Goal: Transaction & Acquisition: Book appointment/travel/reservation

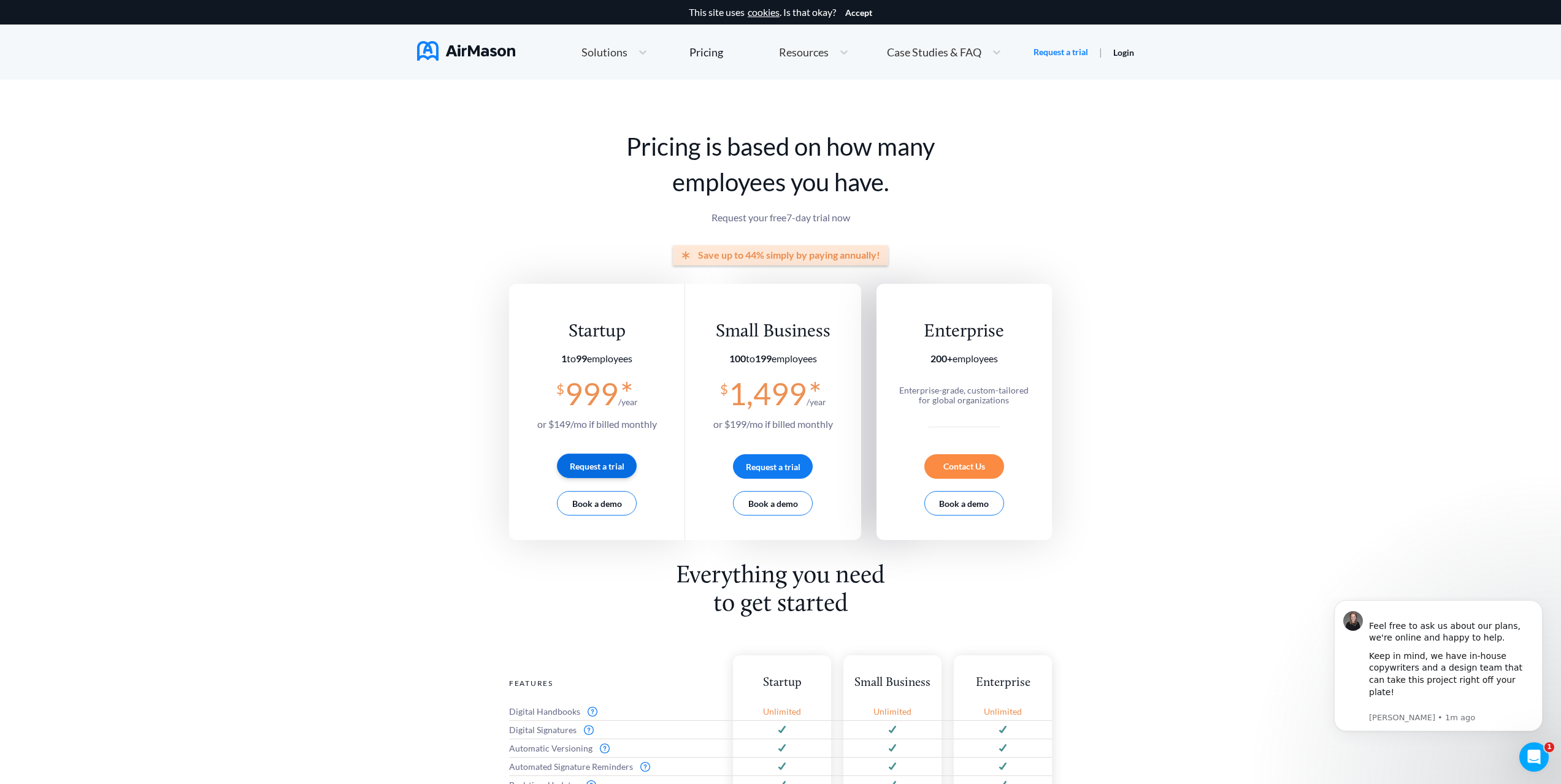
click at [614, 467] on button "Request a trial" at bounding box center [596, 466] width 80 height 25
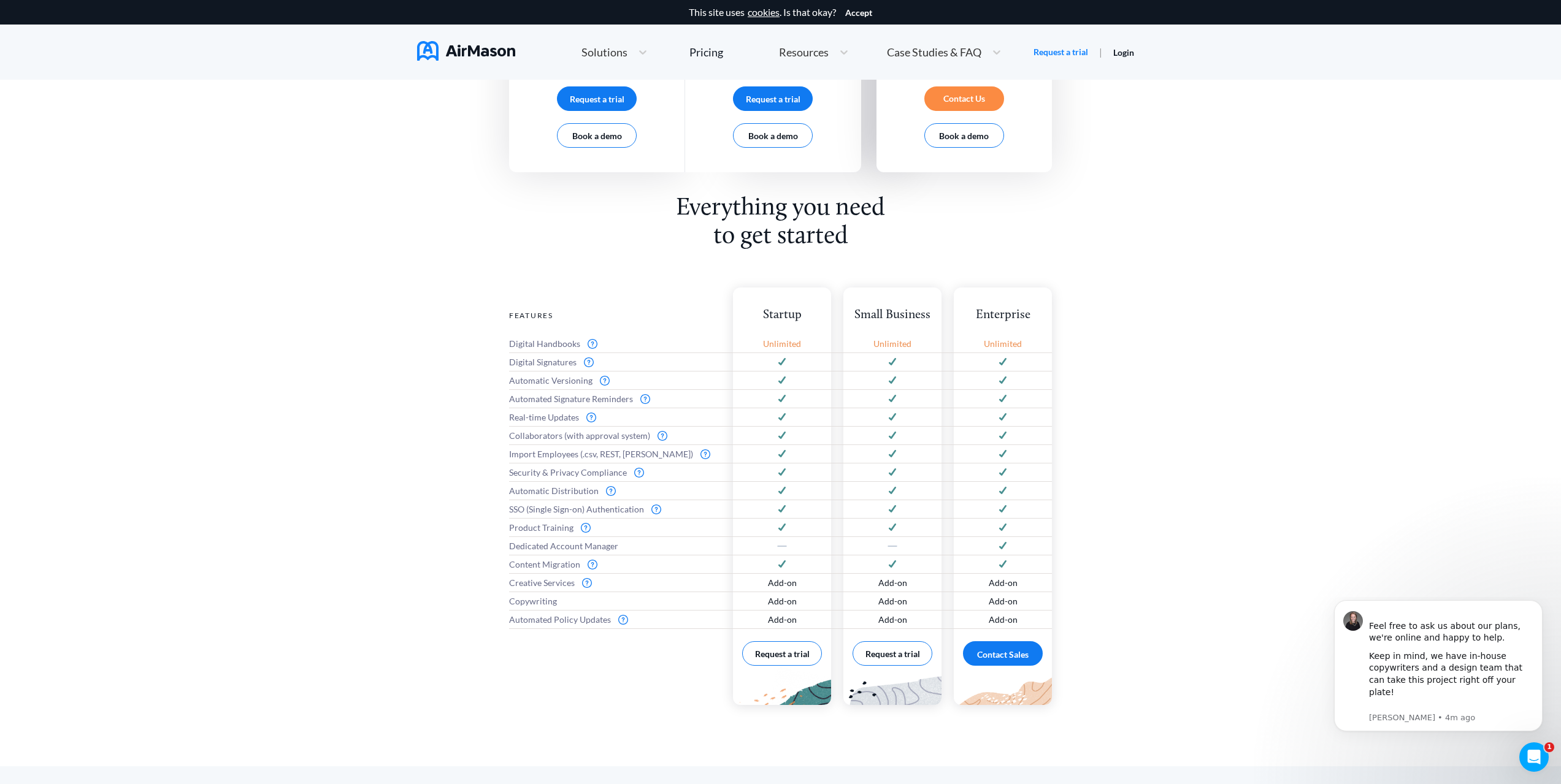
scroll to position [368, 0]
drag, startPoint x: 624, startPoint y: 619, endPoint x: 634, endPoint y: 669, distance: 51.0
click at [634, 669] on div "Features Digital Handbooks Digital Signatures Automatic Versioning Automated Si…" at bounding box center [615, 496] width 212 height 417
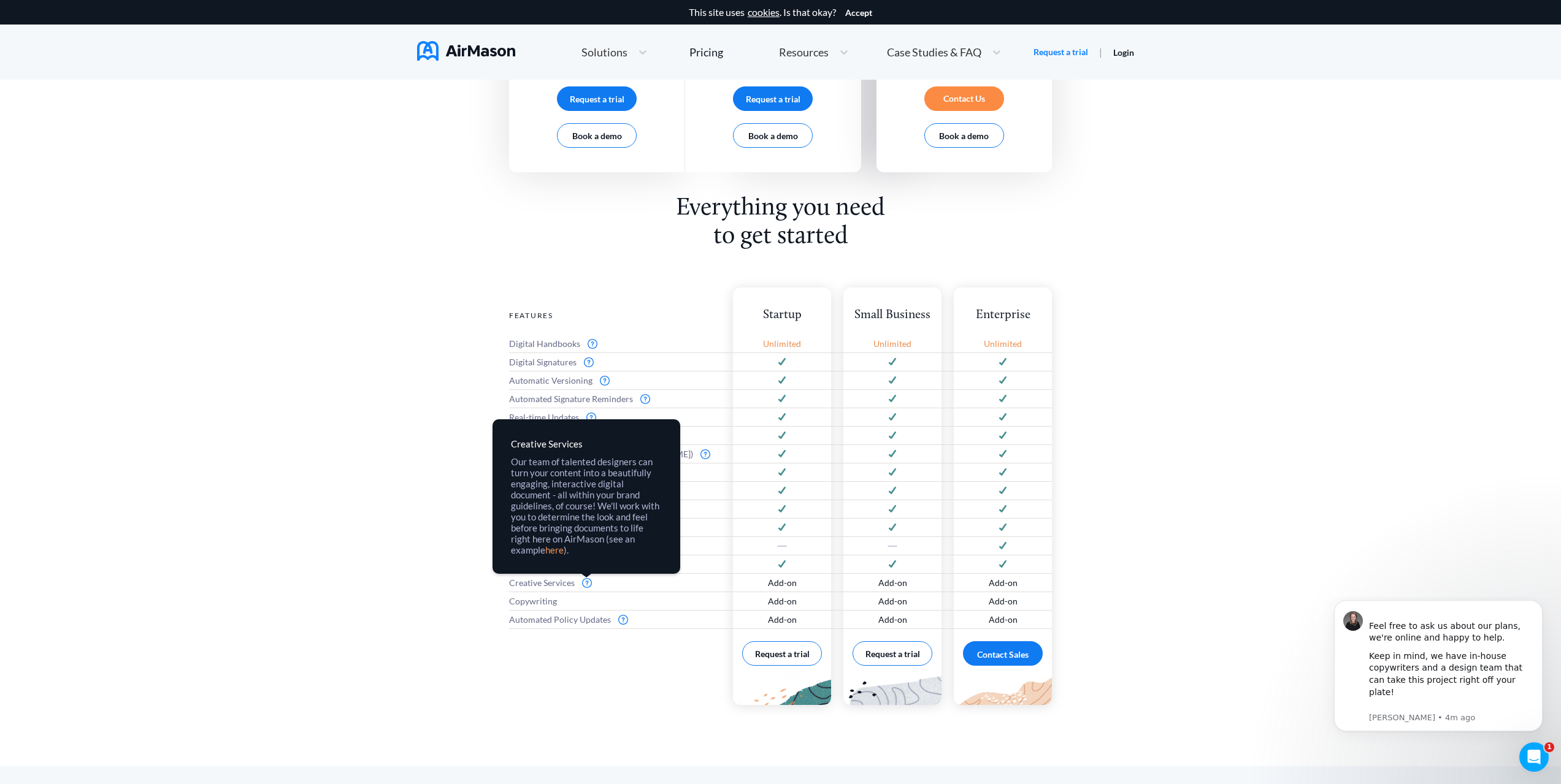
click at [588, 585] on img at bounding box center [587, 583] width 10 height 10
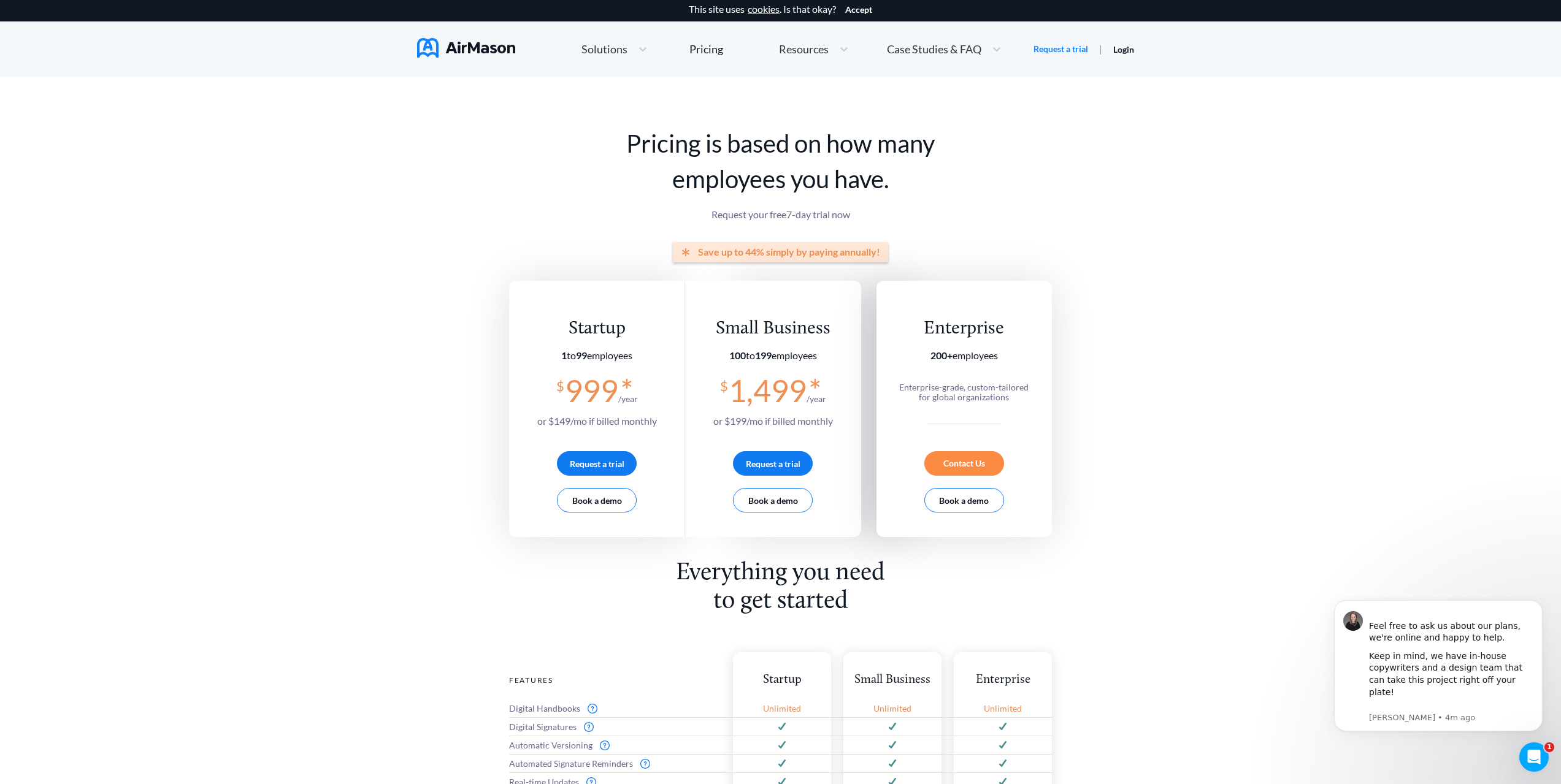
scroll to position [0, 0]
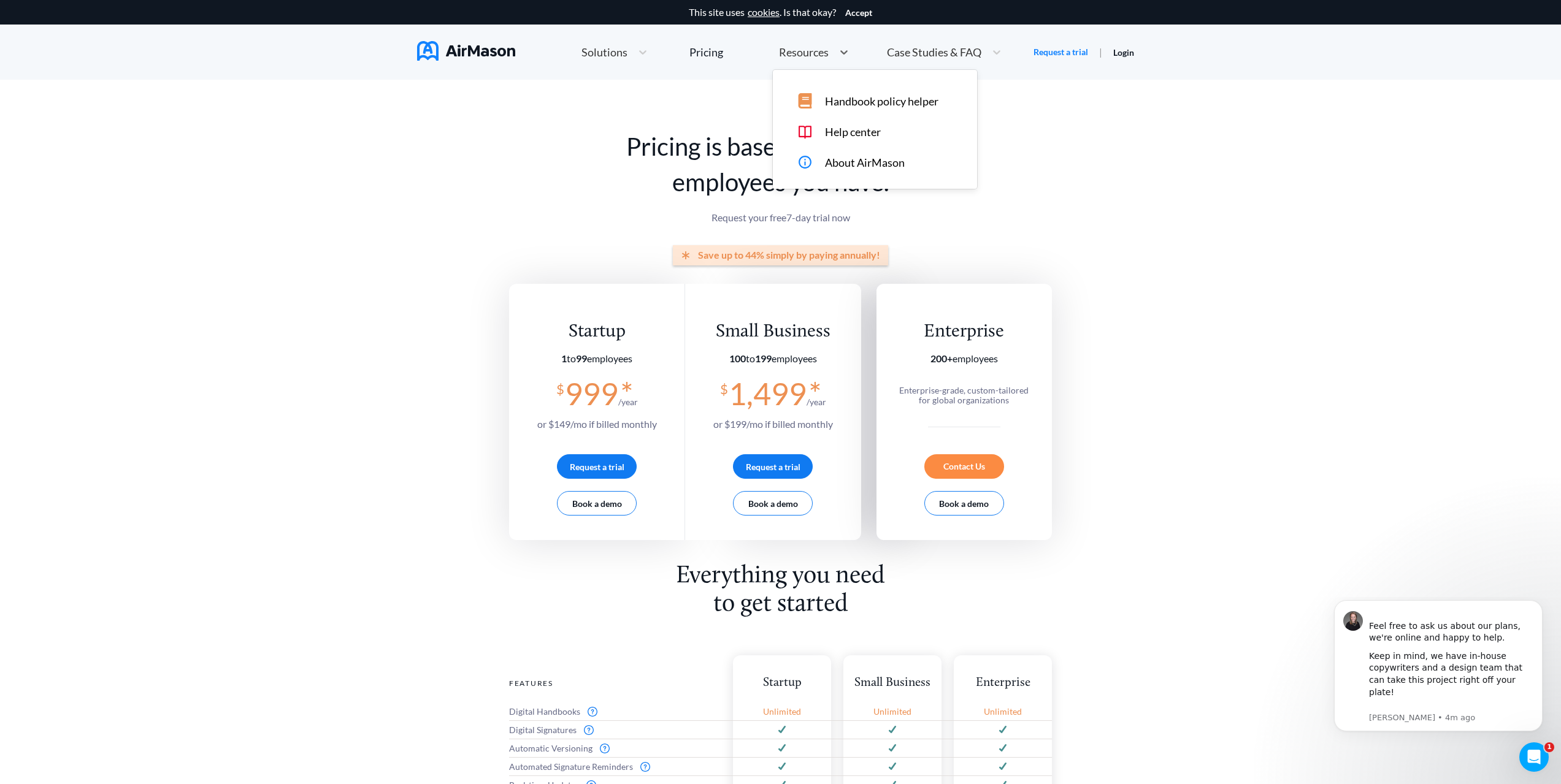
click at [821, 51] on span "Resources" at bounding box center [803, 52] width 49 height 11
click at [601, 49] on span "Solutions" at bounding box center [604, 52] width 46 height 11
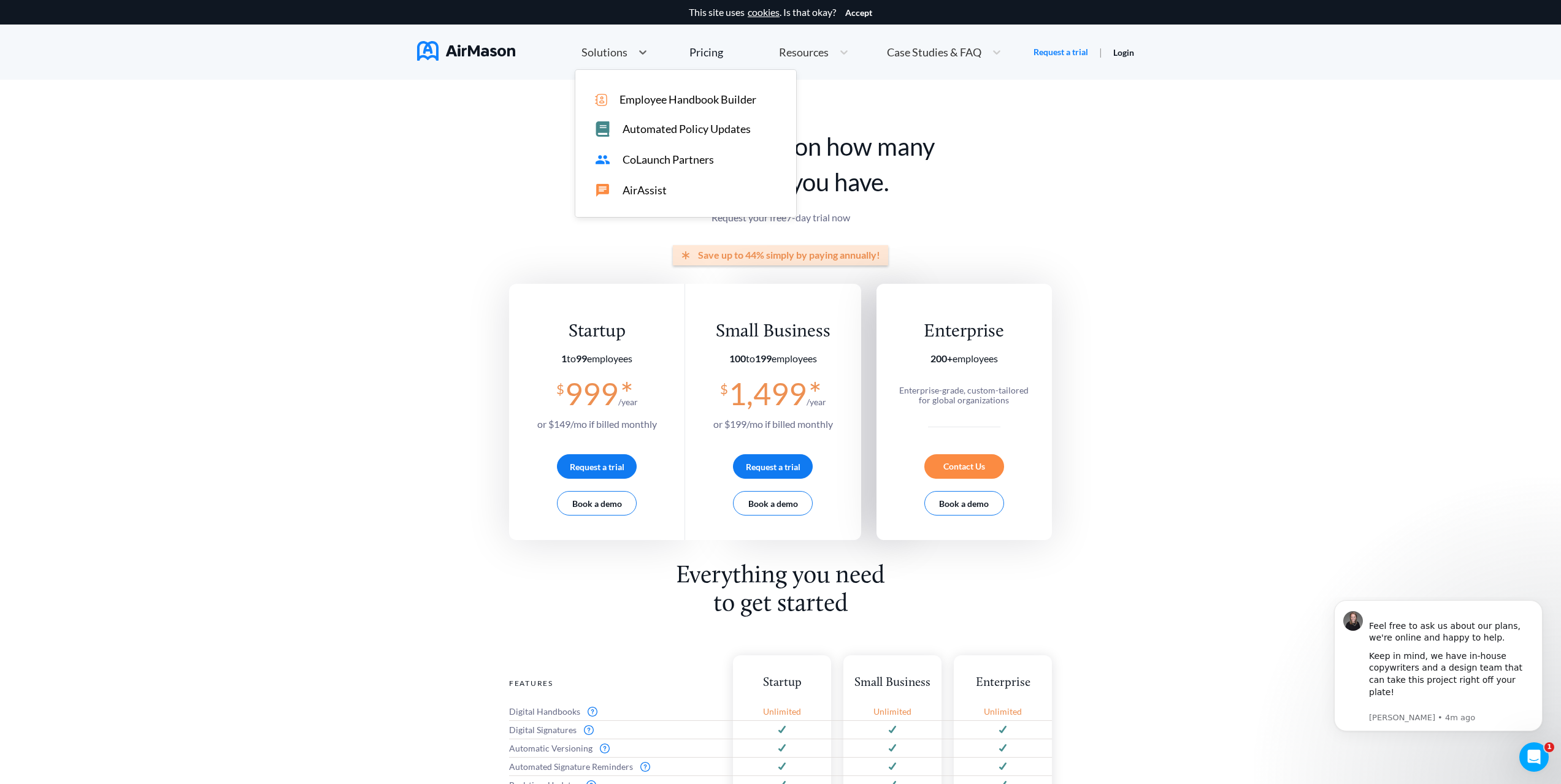
click at [668, 100] on span "Employee Handbook Builder" at bounding box center [688, 99] width 137 height 13
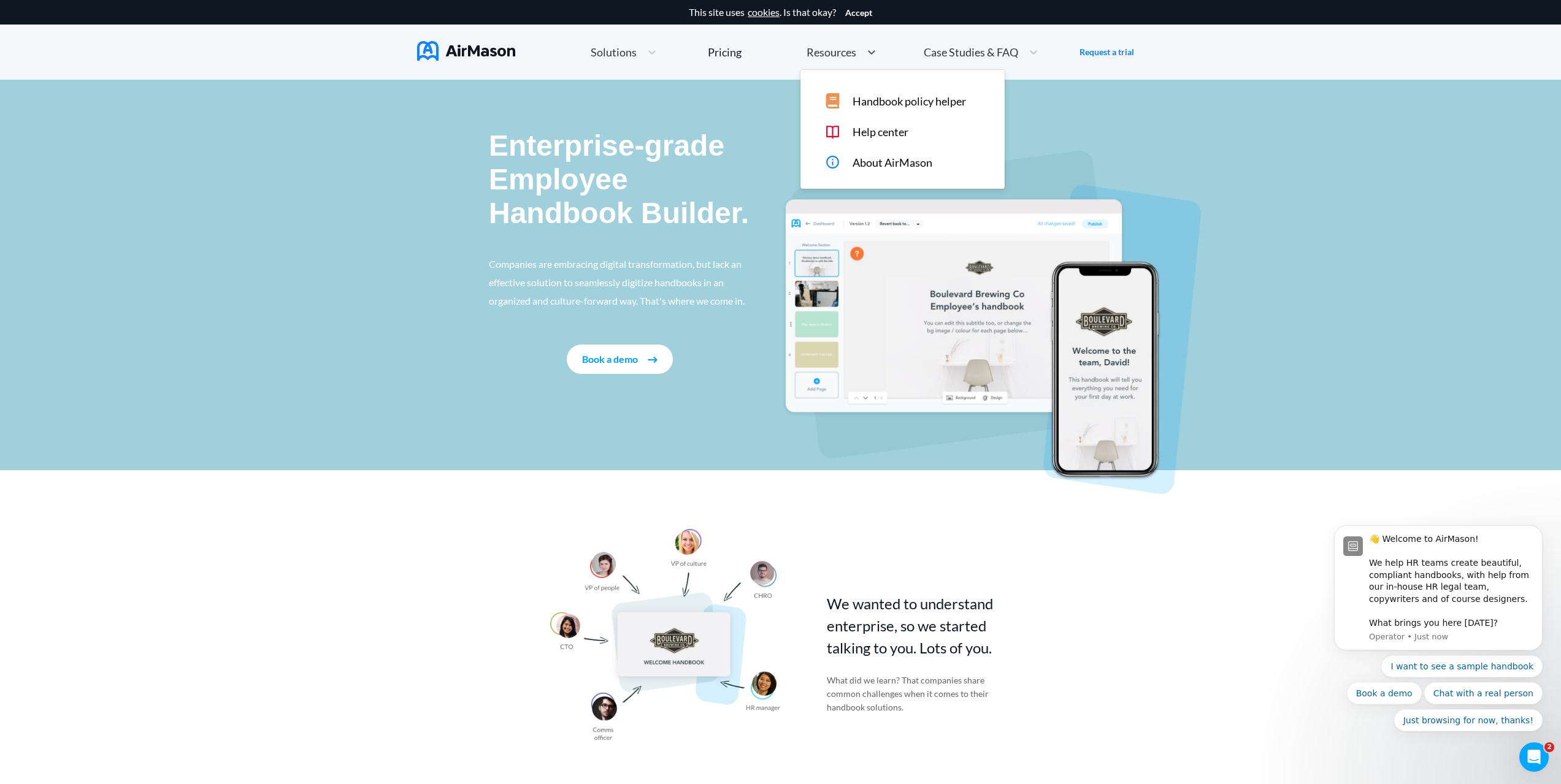
click at [822, 57] on span "Resources" at bounding box center [831, 52] width 49 height 11
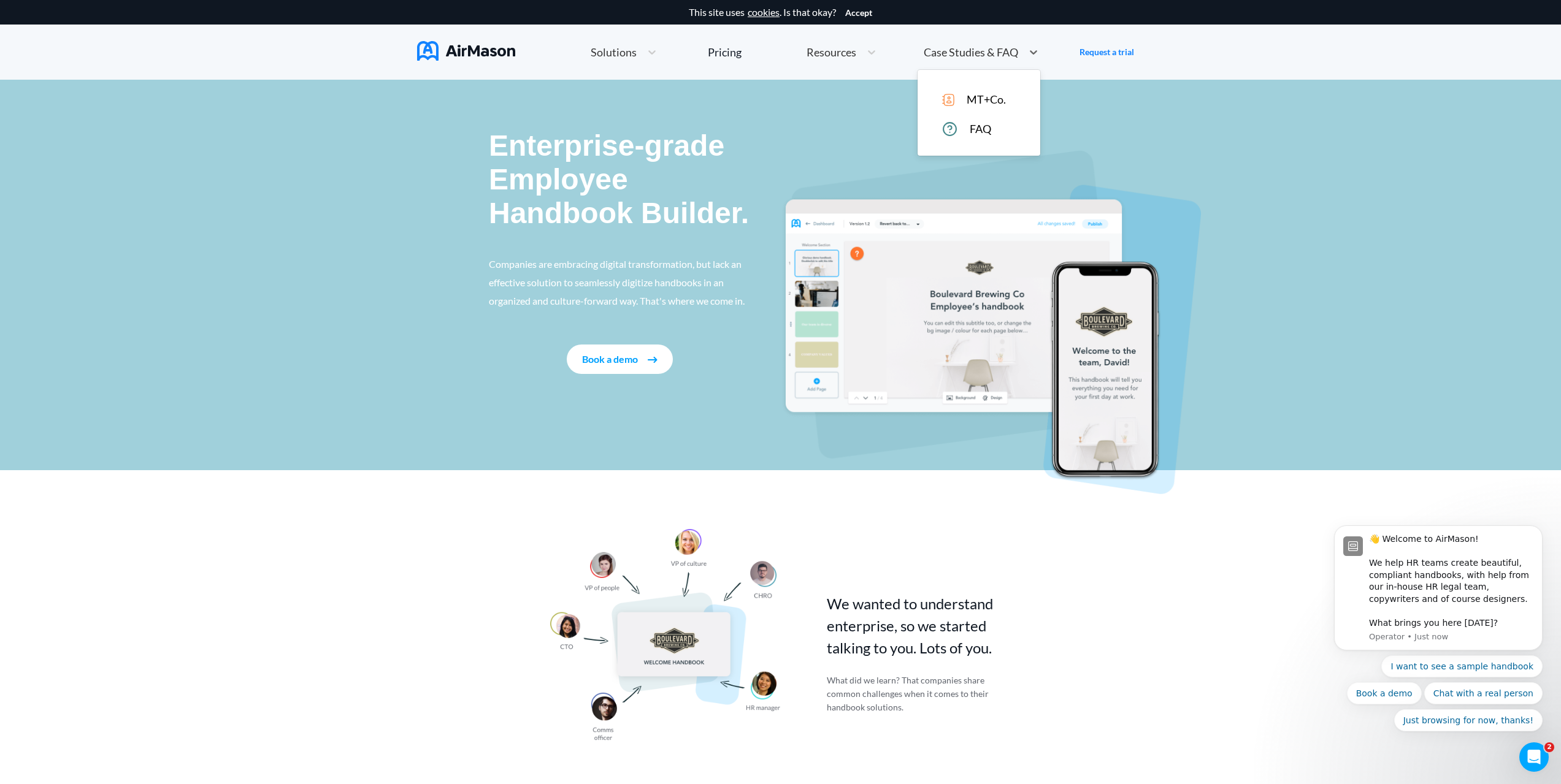
click at [944, 52] on span "Case Studies & FAQ" at bounding box center [970, 52] width 95 height 11
click at [727, 49] on div "Pricing" at bounding box center [724, 52] width 33 height 11
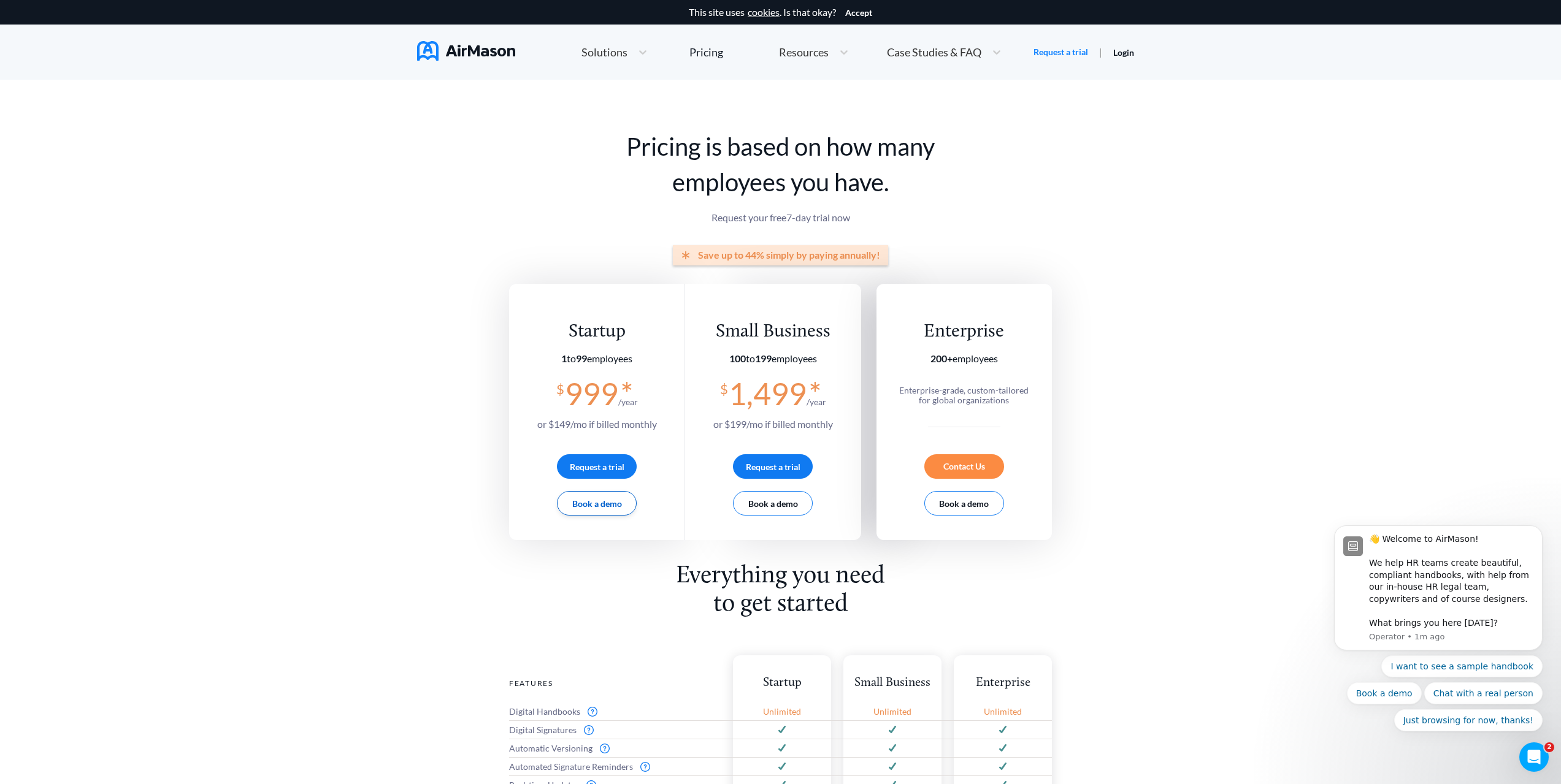
click at [622, 506] on button "Book a demo" at bounding box center [596, 503] width 80 height 25
